Goal: Task Accomplishment & Management: Use online tool/utility

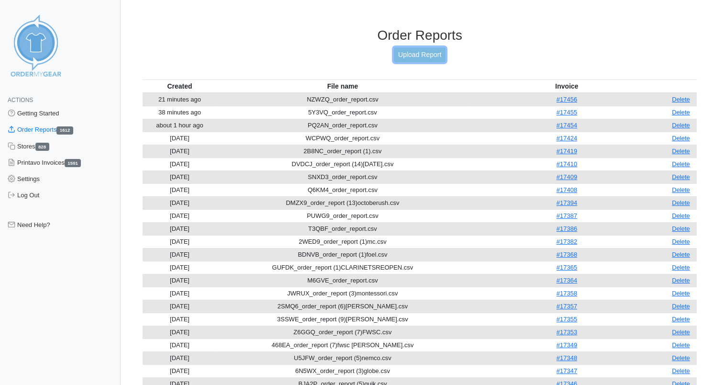
click at [425, 57] on link "Upload Report" at bounding box center [420, 54] width 52 height 15
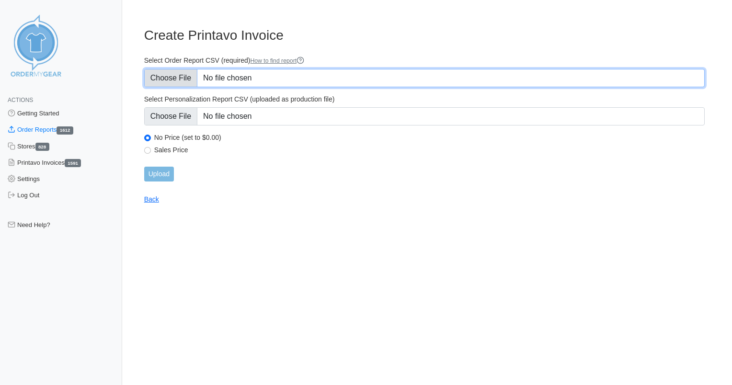
click at [260, 76] on input "Select Order Report CSV (required) How to find report" at bounding box center [424, 78] width 560 height 18
type input "C:\fakepath\HG7YF_order_report.csv"
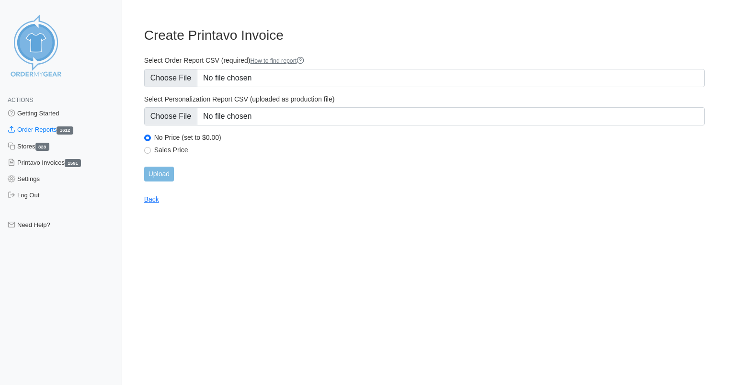
click at [173, 145] on form "Select Order Report CSV (required) How to find report Select Personalization Re…" at bounding box center [424, 118] width 560 height 125
click at [173, 149] on label "Sales Price" at bounding box center [429, 150] width 550 height 9
click at [151, 149] on input "Sales Price" at bounding box center [147, 150] width 7 height 7
radio input "true"
click at [156, 177] on input "Upload" at bounding box center [159, 174] width 30 height 15
